Goal: Task Accomplishment & Management: Use online tool/utility

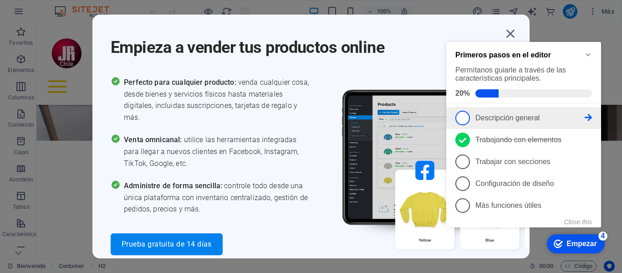
click at [587, 114] on icon at bounding box center [588, 117] width 7 height 7
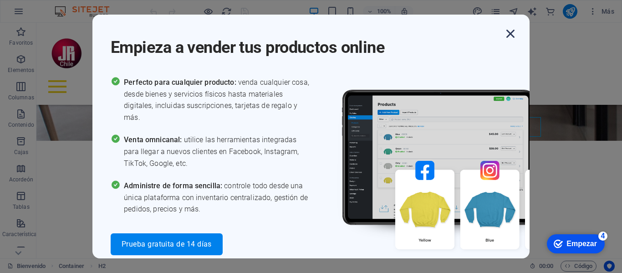
click at [513, 32] on icon "button" at bounding box center [510, 33] width 16 height 16
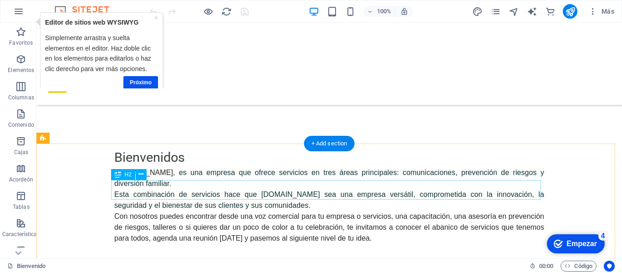
scroll to position [565, 0]
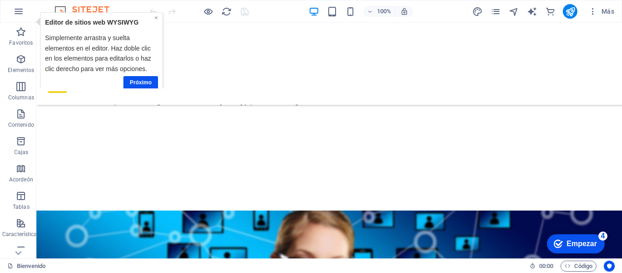
drag, startPoint x: 155, startPoint y: 17, endPoint x: 202, endPoint y: 34, distance: 50.0
click at [155, 17] on font "×" at bounding box center [156, 17] width 4 height 7
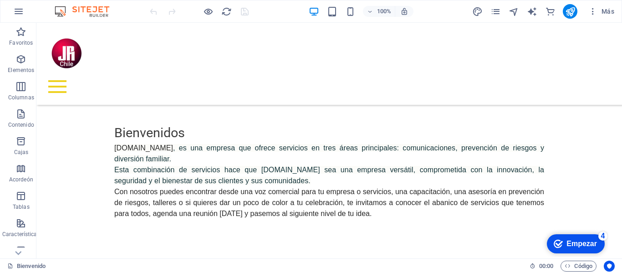
scroll to position [451, 0]
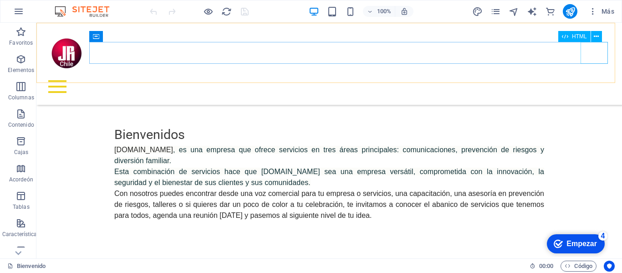
click at [599, 76] on div at bounding box center [329, 87] width 571 height 22
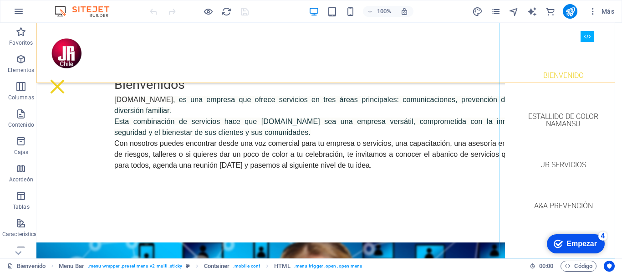
scroll to position [496, 0]
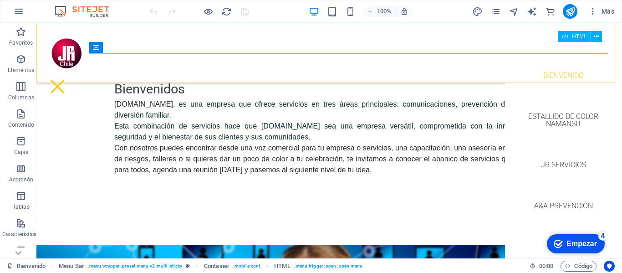
click at [71, 76] on div at bounding box center [57, 87] width 27 height 22
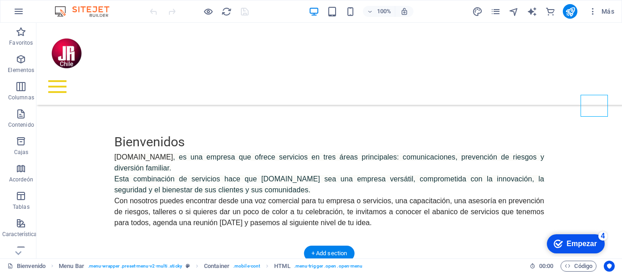
scroll to position [451, 0]
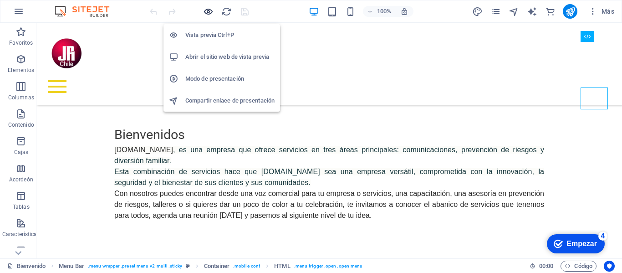
click at [206, 13] on icon "button" at bounding box center [208, 11] width 10 height 10
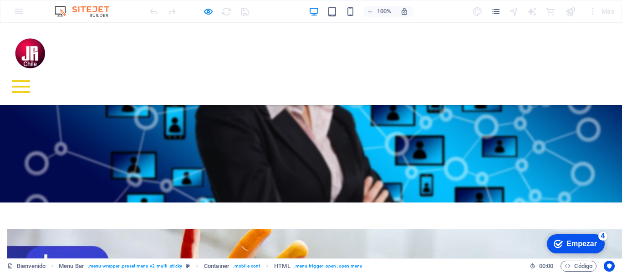
scroll to position [0, 0]
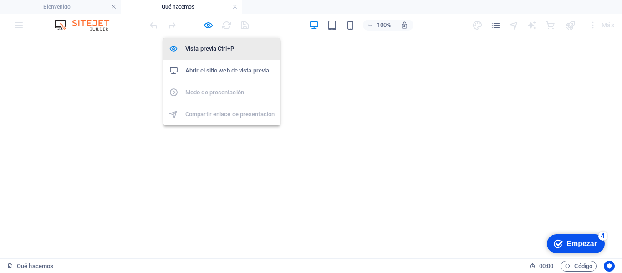
drag, startPoint x: 207, startPoint y: 26, endPoint x: 254, endPoint y: 46, distance: 51.0
click at [207, 26] on icon "button" at bounding box center [208, 25] width 10 height 10
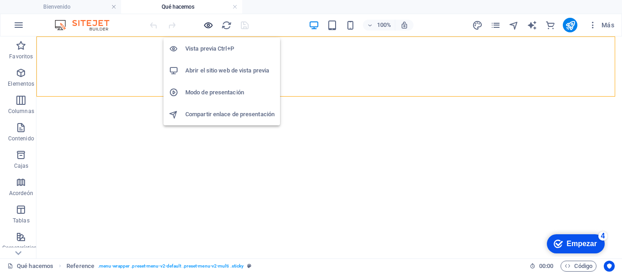
click at [207, 26] on icon "button" at bounding box center [208, 25] width 10 height 10
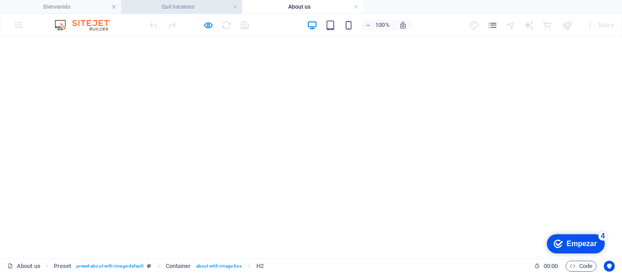
click at [202, 5] on h4 "Qué hacemos" at bounding box center [181, 7] width 121 height 10
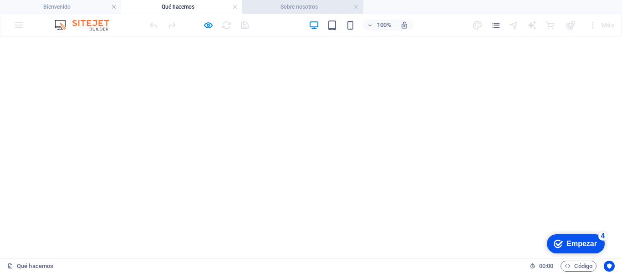
click at [284, 7] on font "Sobre nosotros" at bounding box center [298, 7] width 37 height 6
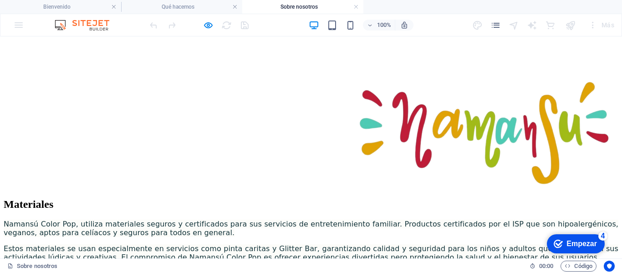
scroll to position [1088, 0]
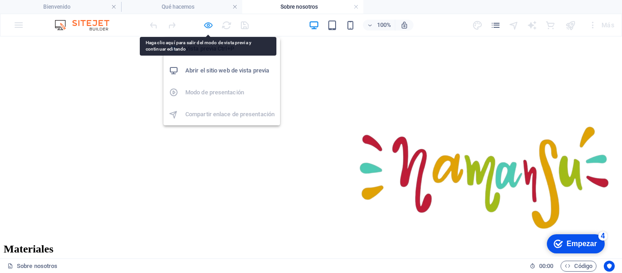
click at [209, 24] on icon "button" at bounding box center [208, 25] width 10 height 10
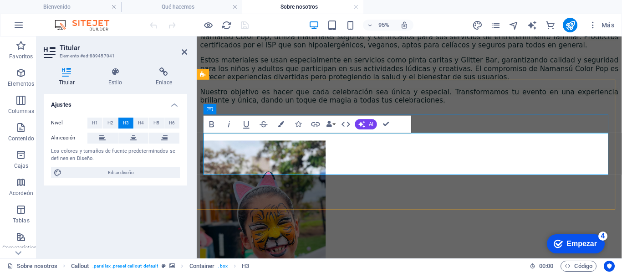
drag, startPoint x: 370, startPoint y: 173, endPoint x: 347, endPoint y: 163, distance: 25.3
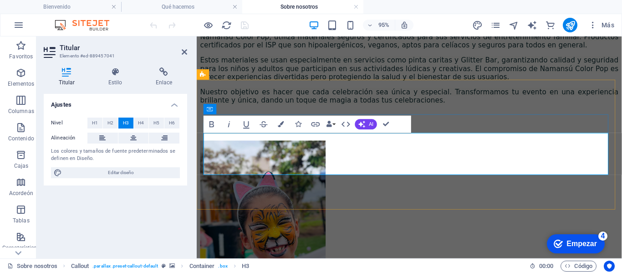
click at [197, 36] on lt-span "Síguenos" at bounding box center [197, 36] width 0 height 0
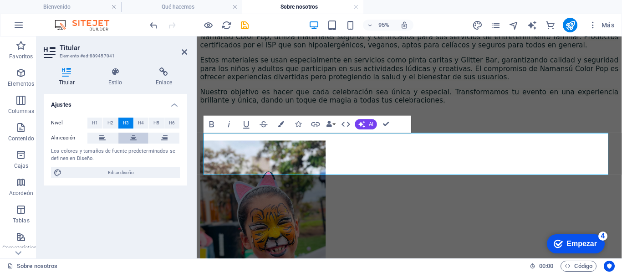
click at [132, 138] on icon at bounding box center [133, 138] width 6 height 11
click at [184, 49] on icon at bounding box center [184, 51] width 5 height 7
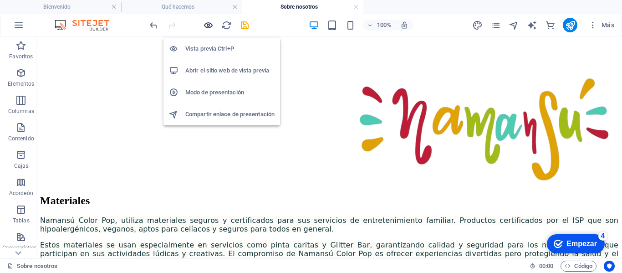
click at [208, 25] on icon "button" at bounding box center [208, 25] width 10 height 10
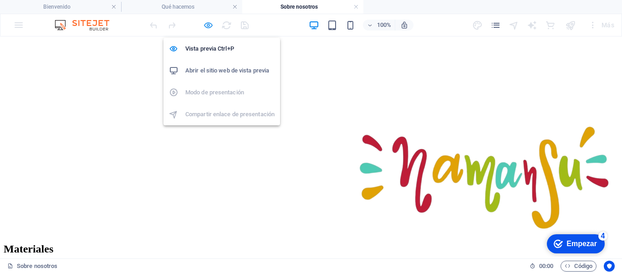
click at [208, 22] on icon "button" at bounding box center [208, 25] width 10 height 10
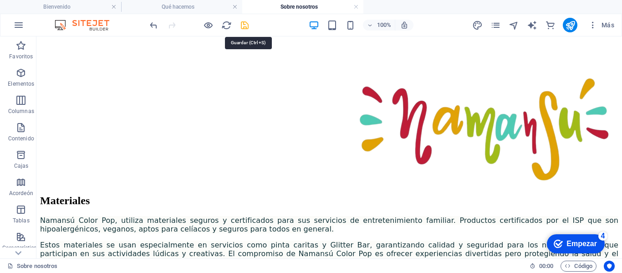
click at [245, 23] on icon "ahorrar" at bounding box center [245, 25] width 10 height 10
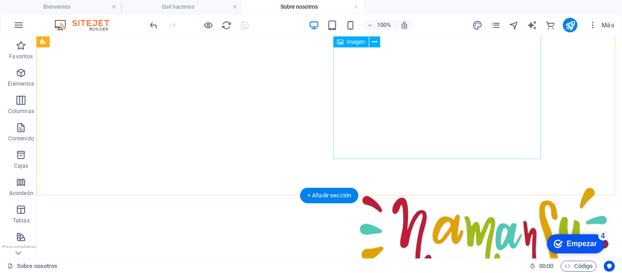
scroll to position [975, 0]
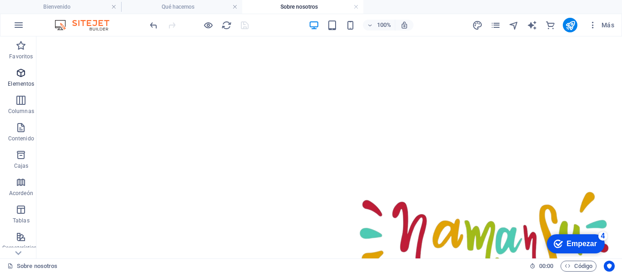
click at [23, 72] on icon "button" at bounding box center [20, 72] width 11 height 11
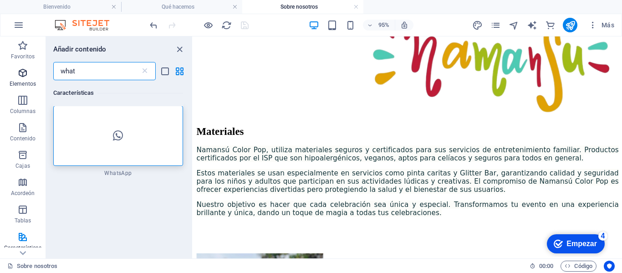
scroll to position [0, 0]
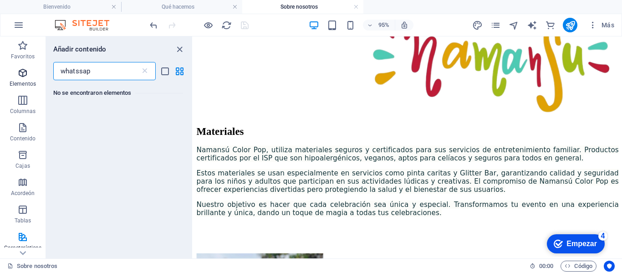
type input "whatssap"
click at [179, 46] on icon "cerrar panel" at bounding box center [179, 49] width 10 height 10
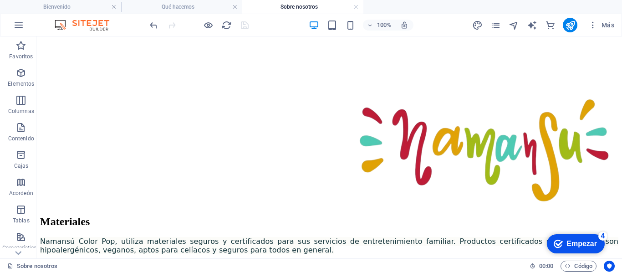
scroll to position [1066, 0]
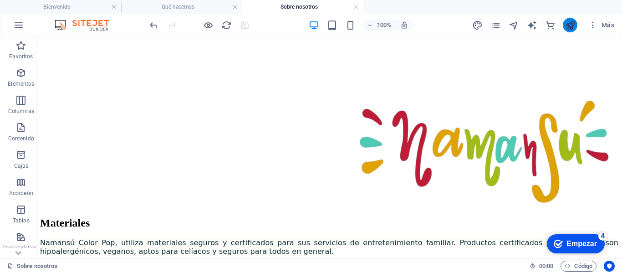
click at [571, 22] on icon "publicar" at bounding box center [570, 25] width 10 height 10
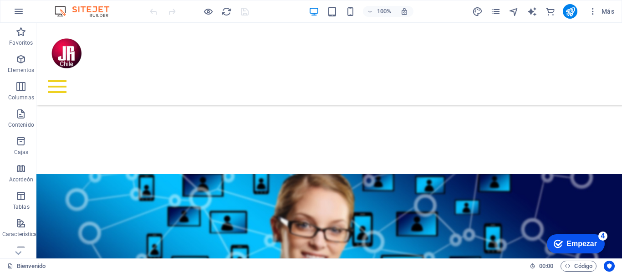
scroll to position [633, 0]
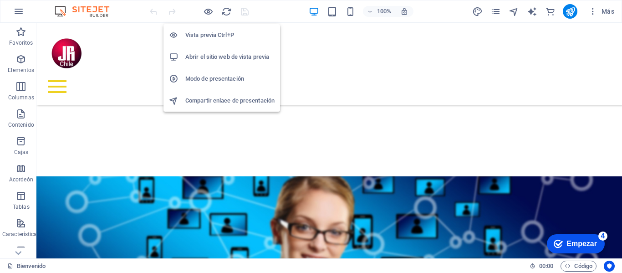
click at [207, 33] on font "Vista previa Ctrl+P" at bounding box center [209, 34] width 49 height 7
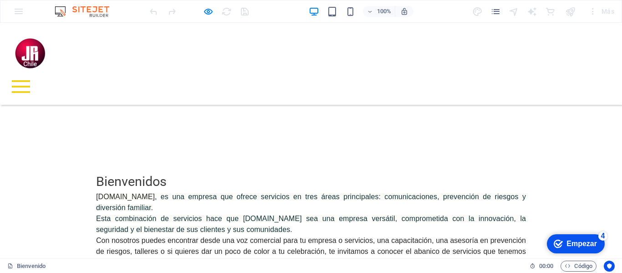
scroll to position [451, 0]
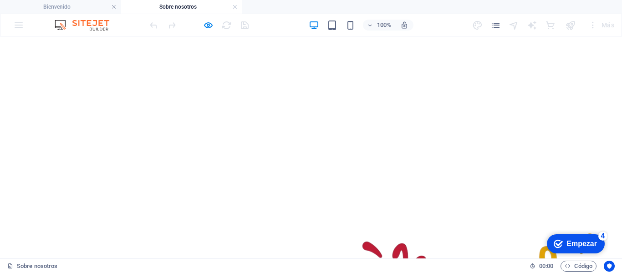
scroll to position [884, 0]
